Goal: Book appointment/travel/reservation

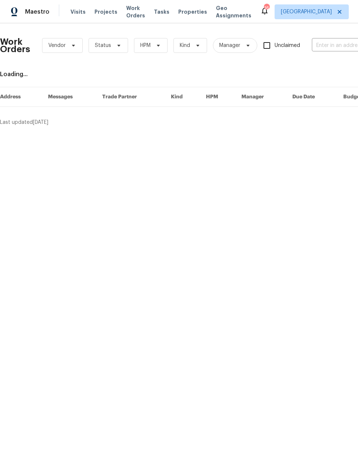
click at [334, 47] on input "text" at bounding box center [349, 45] width 74 height 11
type input "17th Pl"
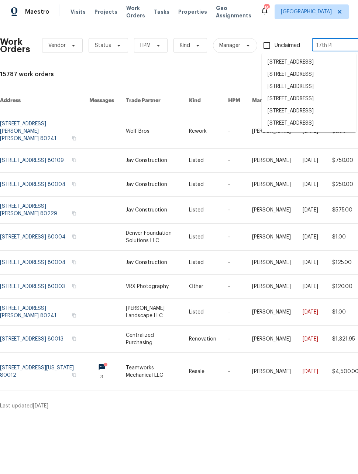
click at [326, 93] on li "16425 E 17th Pl Unit A, Aurora, CO 80011" at bounding box center [309, 87] width 95 height 12
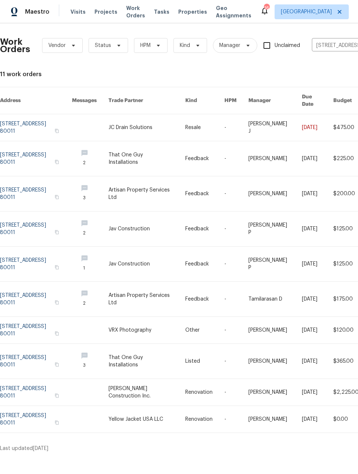
click at [40, 121] on link at bounding box center [36, 127] width 72 height 27
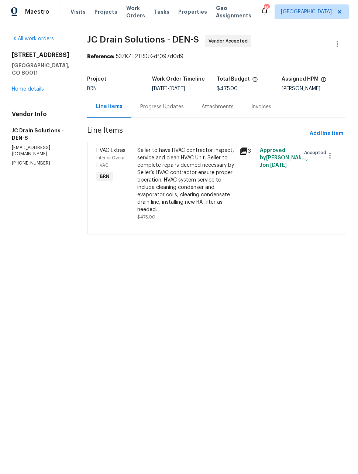
click at [19, 86] on link "Home details" at bounding box center [28, 88] width 32 height 5
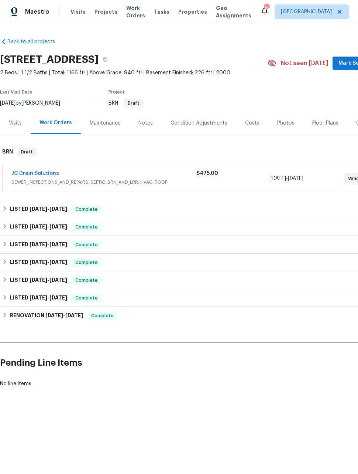
click at [102, 177] on div "JC Drain Solutions" at bounding box center [103, 174] width 185 height 9
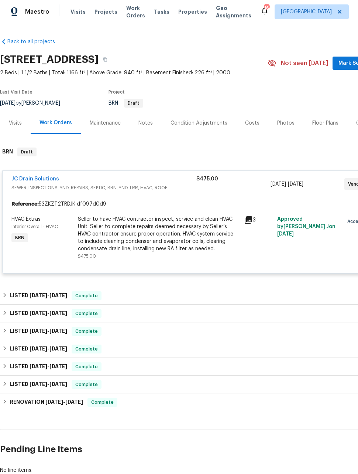
click at [28, 13] on span "Maestro" at bounding box center [37, 11] width 24 height 7
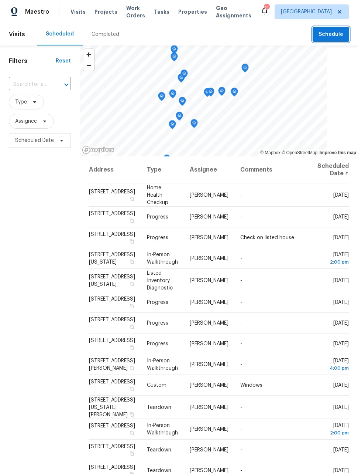
click at [337, 36] on span "Schedule" at bounding box center [331, 34] width 25 height 9
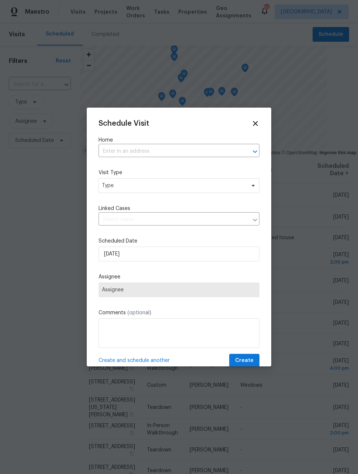
click at [203, 153] on input "text" at bounding box center [169, 151] width 140 height 11
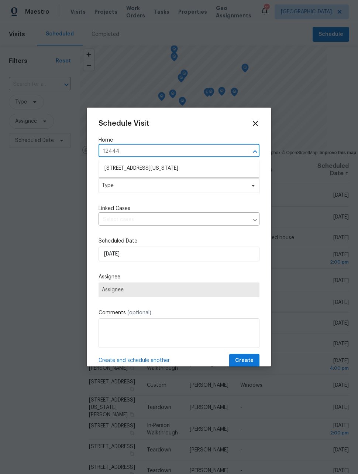
type input "12444"
click at [254, 127] on icon at bounding box center [256, 123] width 8 height 8
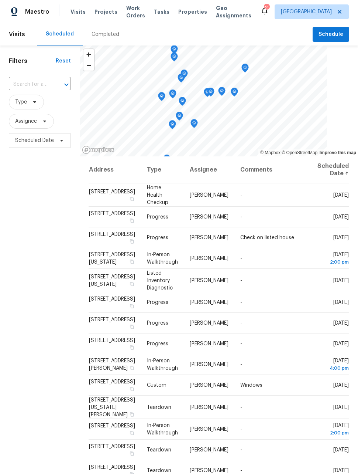
click at [132, 14] on span "Work Orders" at bounding box center [135, 11] width 19 height 15
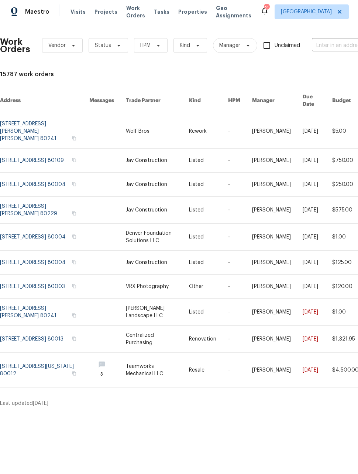
click at [334, 44] on input "text" at bounding box center [349, 45] width 74 height 11
type input "12444"
click at [309, 67] on li "[STREET_ADDRESS][US_STATE]" at bounding box center [309, 62] width 95 height 12
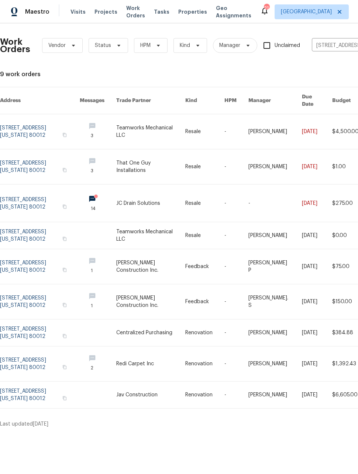
click at [21, 120] on link at bounding box center [40, 131] width 80 height 35
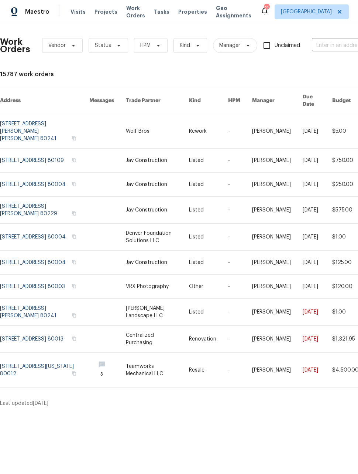
click at [334, 44] on input "text" at bounding box center [349, 45] width 74 height 11
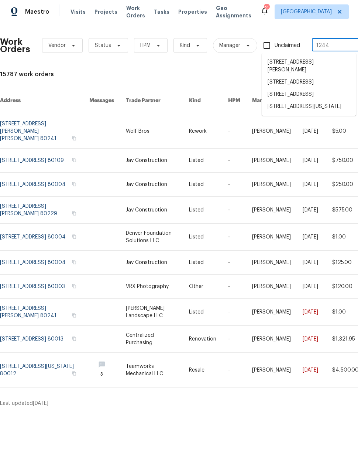
type input "12444"
click at [307, 67] on li "[STREET_ADDRESS][US_STATE]" at bounding box center [309, 62] width 95 height 12
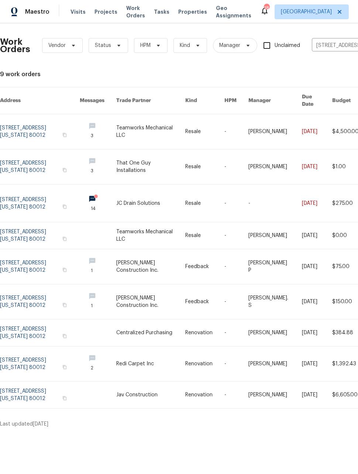
click at [31, 11] on span "Maestro" at bounding box center [37, 11] width 24 height 7
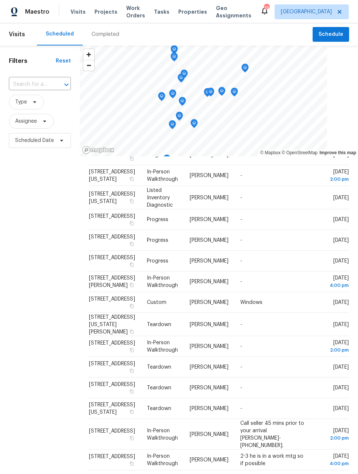
scroll to position [82, 0]
click at [0, 0] on icon at bounding box center [0, 0] width 0 height 0
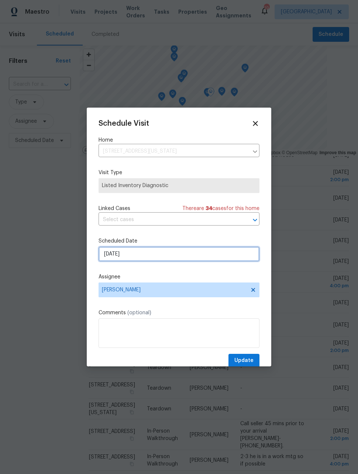
click at [195, 258] on input "9/18/2025" at bounding box center [179, 253] width 161 height 15
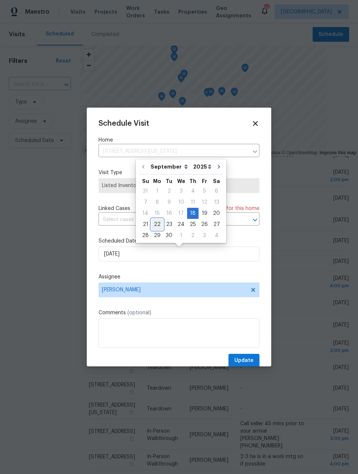
click at [157, 226] on div "22" at bounding box center [157, 224] width 12 height 10
type input "9/22/2025"
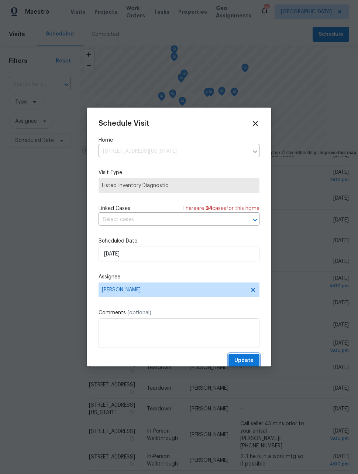
click at [251, 359] on span "Update" at bounding box center [244, 360] width 19 height 9
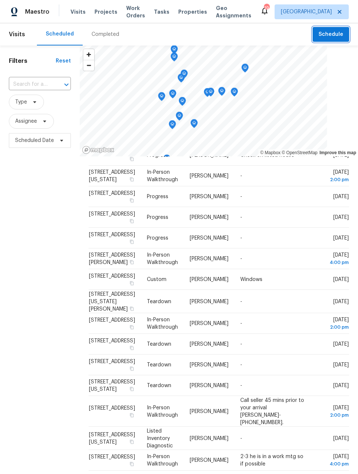
click at [334, 27] on button "Schedule" at bounding box center [331, 34] width 37 height 15
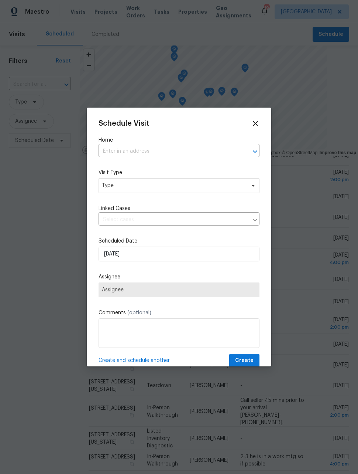
click at [202, 156] on input "text" at bounding box center [169, 151] width 140 height 11
type input "1200"
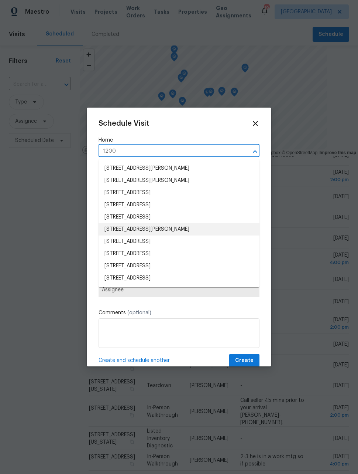
click at [171, 232] on li "1200 Iola St, Aurora, CO 80010" at bounding box center [179, 229] width 161 height 12
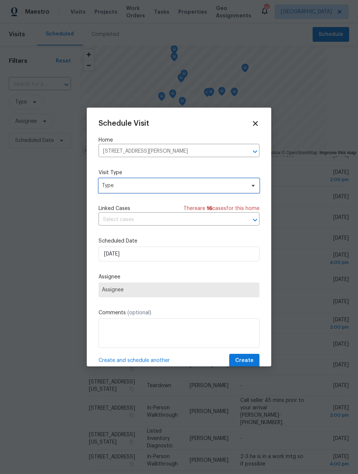
click at [221, 187] on span "Type" at bounding box center [174, 185] width 144 height 7
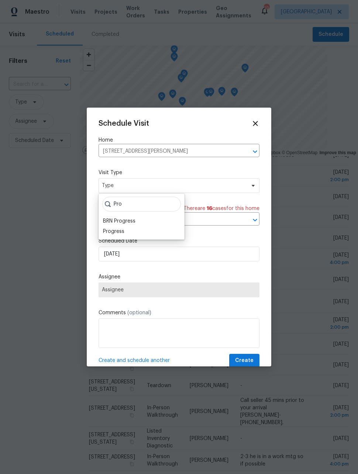
type input "Pro"
click at [128, 233] on div "Progress" at bounding box center [142, 231] width 82 height 10
click at [122, 230] on div "Progress" at bounding box center [113, 231] width 21 height 7
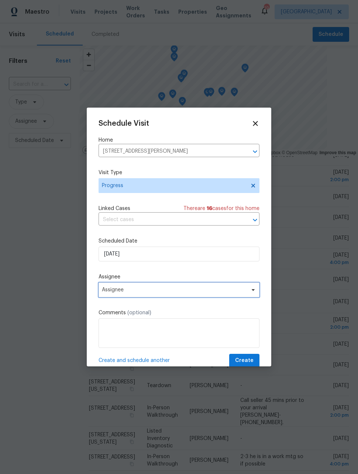
click at [165, 294] on span "Assignee" at bounding box center [179, 289] width 161 height 15
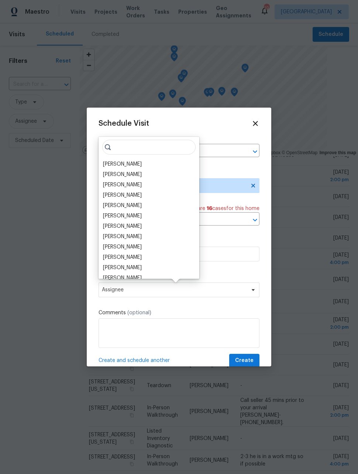
click at [129, 162] on div "[PERSON_NAME]" at bounding box center [122, 163] width 39 height 7
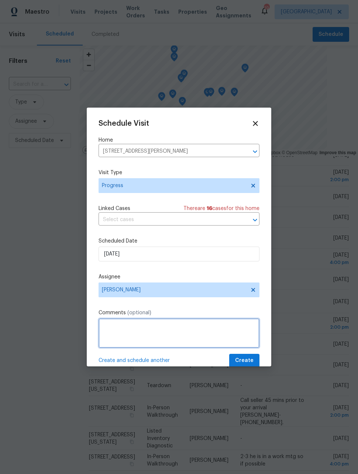
click at [236, 330] on textarea at bounding box center [179, 333] width 161 height 30
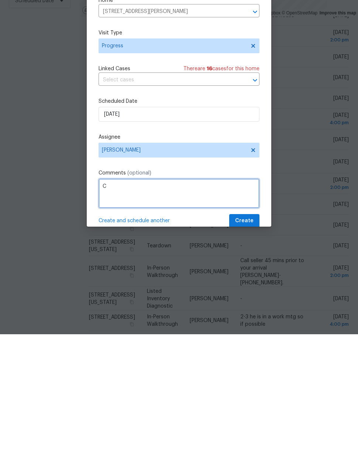
scroll to position [24, 0]
type textarea "Check on concrete installation and drywall in basement"
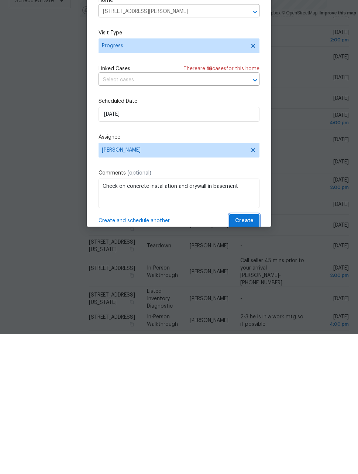
click at [252, 356] on span "Create" at bounding box center [244, 360] width 18 height 9
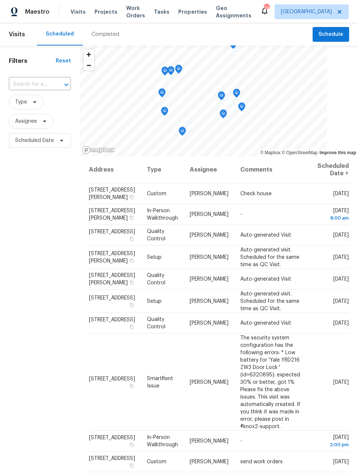
scroll to position [0, 0]
click at [32, 10] on span "Maestro" at bounding box center [37, 11] width 24 height 7
